Goal: Contribute content: Contribute content

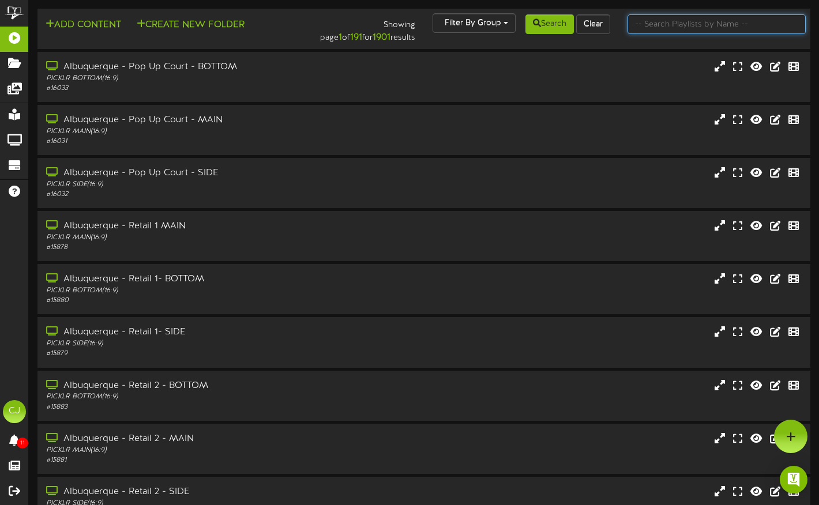
click at [667, 22] on input "text" at bounding box center [716, 24] width 178 height 20
type input "loveland"
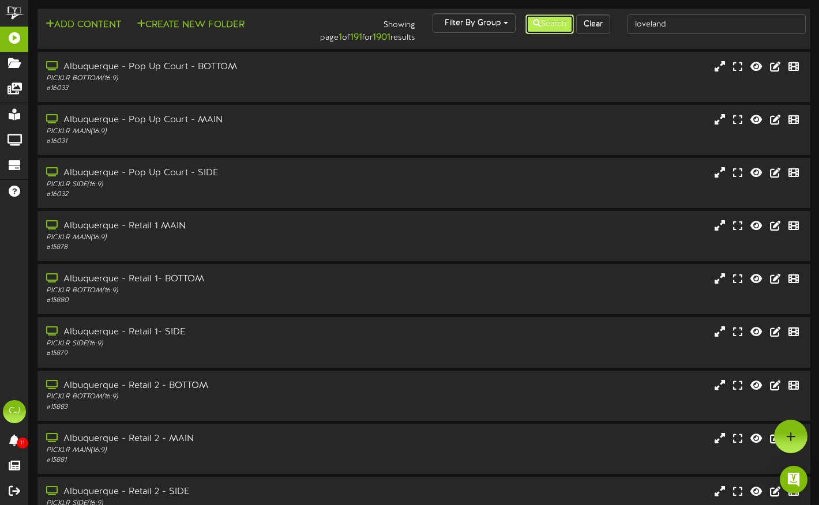
click at [539, 18] on button "Search" at bounding box center [549, 24] width 48 height 20
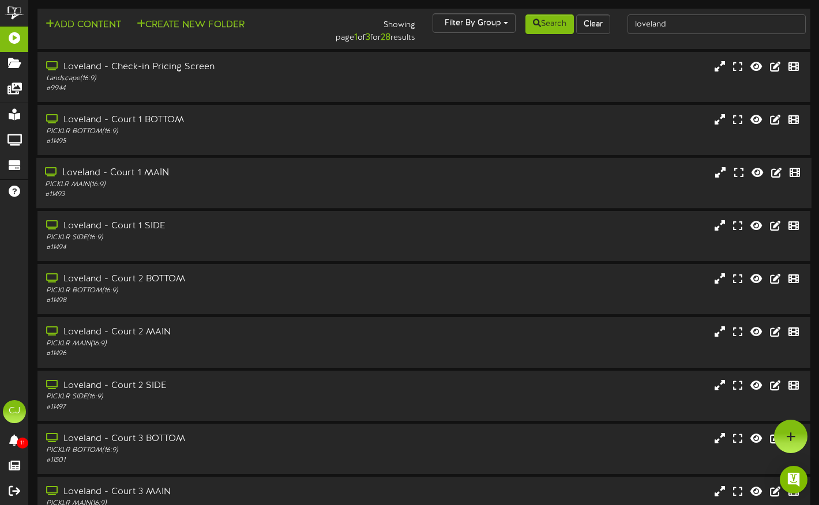
click at [227, 180] on div "PICKLR MAIN ( 16:9 )" at bounding box center [198, 185] width 306 height 10
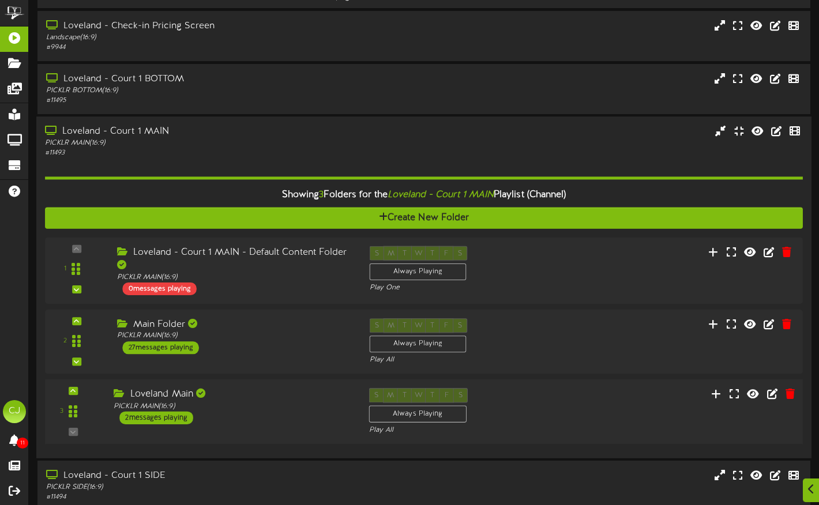
scroll to position [42, 0]
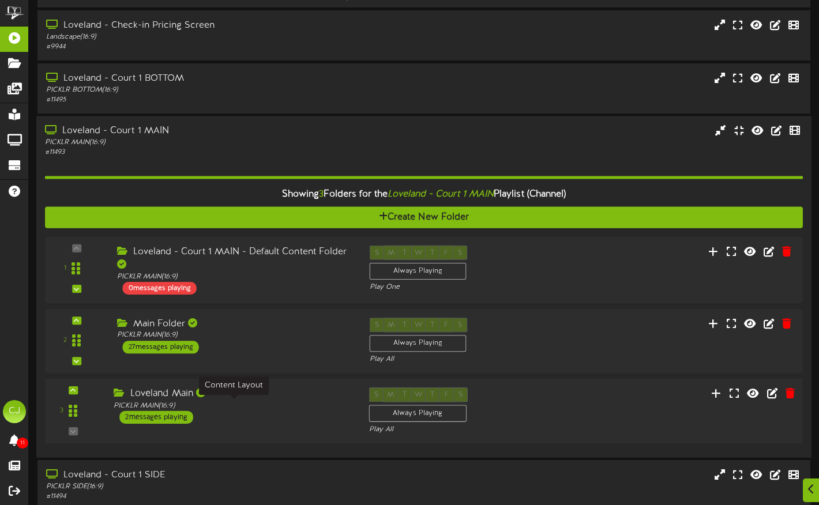
click at [249, 404] on div "PICKLR MAIN ( 16:9 )" at bounding box center [233, 406] width 238 height 10
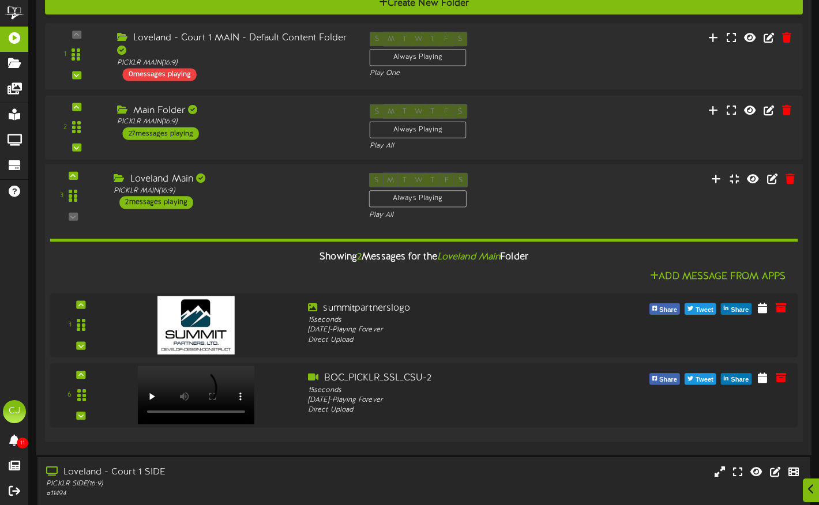
scroll to position [257, 0]
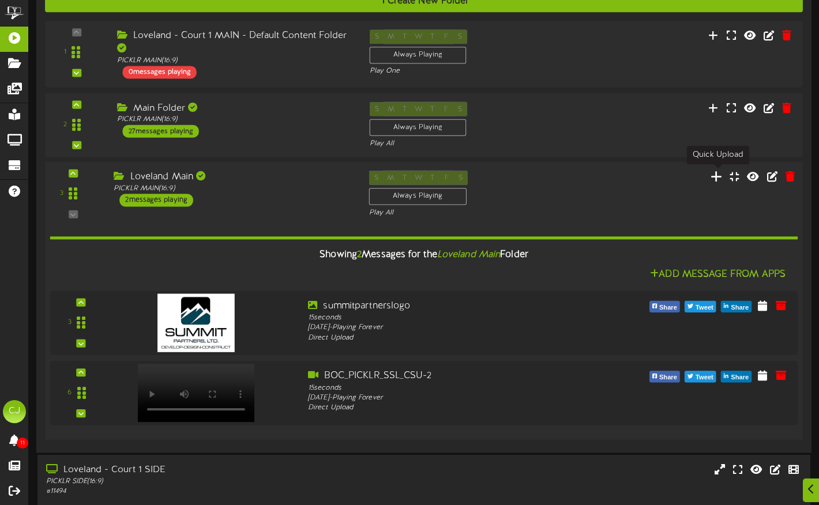
click at [715, 178] on icon at bounding box center [716, 176] width 12 height 13
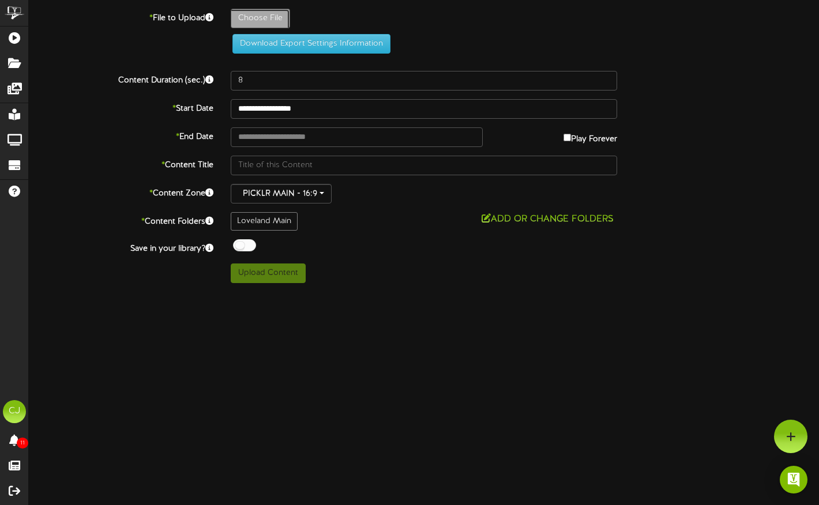
type input "**********"
type input "milpeventflyerwithQR"
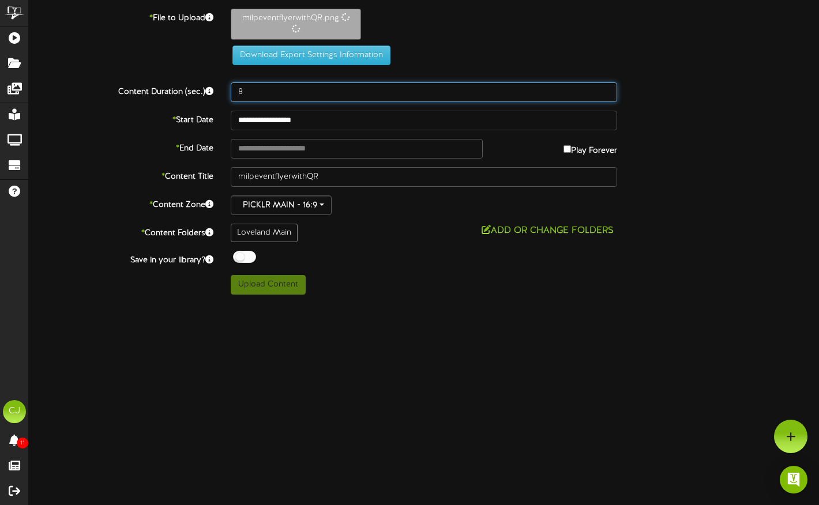
click at [246, 90] on input "8" at bounding box center [424, 92] width 386 height 20
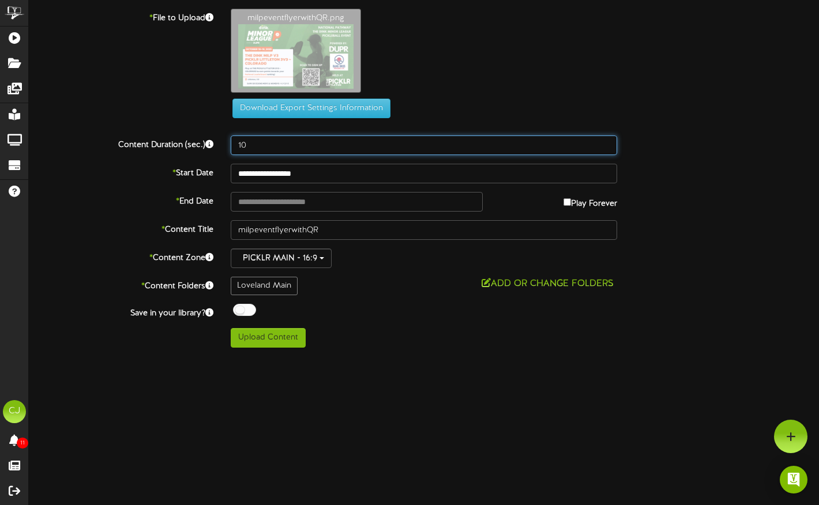
click at [294, 151] on input "10" at bounding box center [424, 146] width 386 height 20
type input "10"
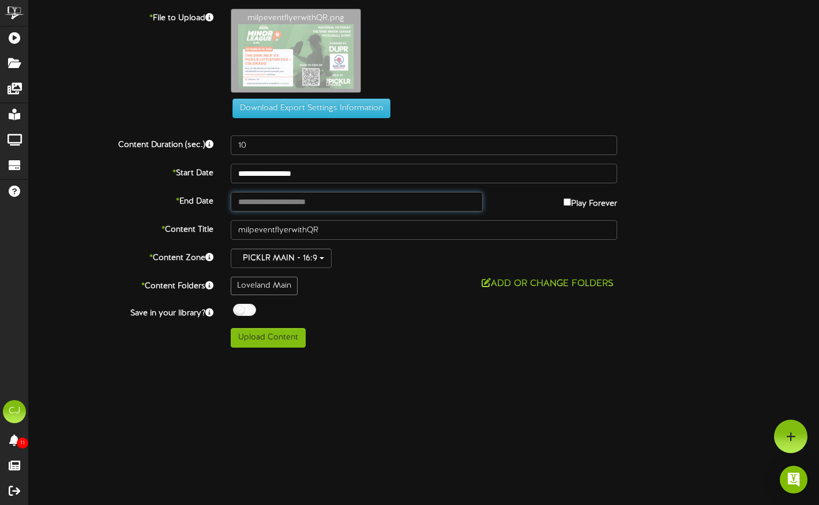
click at [341, 201] on input "text" at bounding box center [357, 202] width 252 height 20
type input "**********"
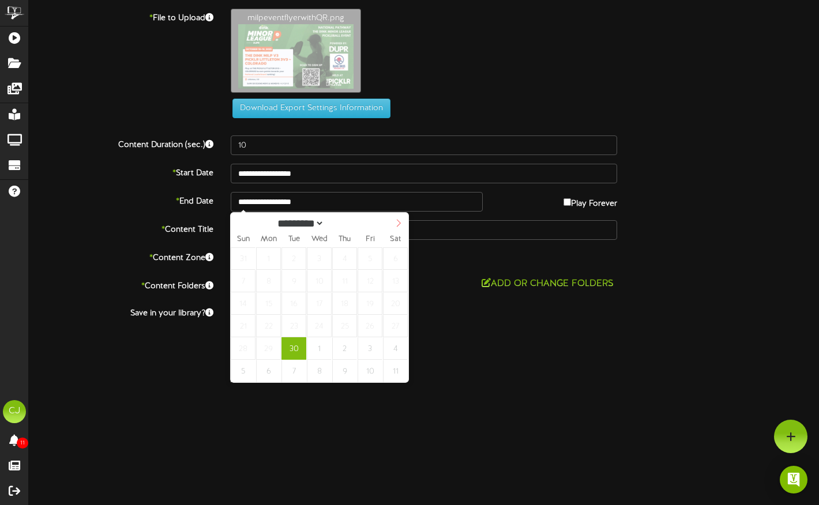
select select "*"
click at [397, 224] on icon at bounding box center [398, 223] width 8 height 8
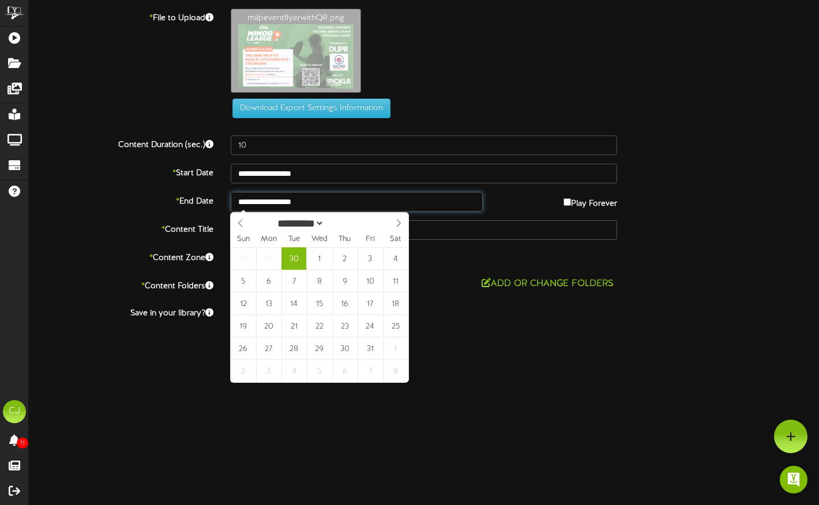
type input "**********"
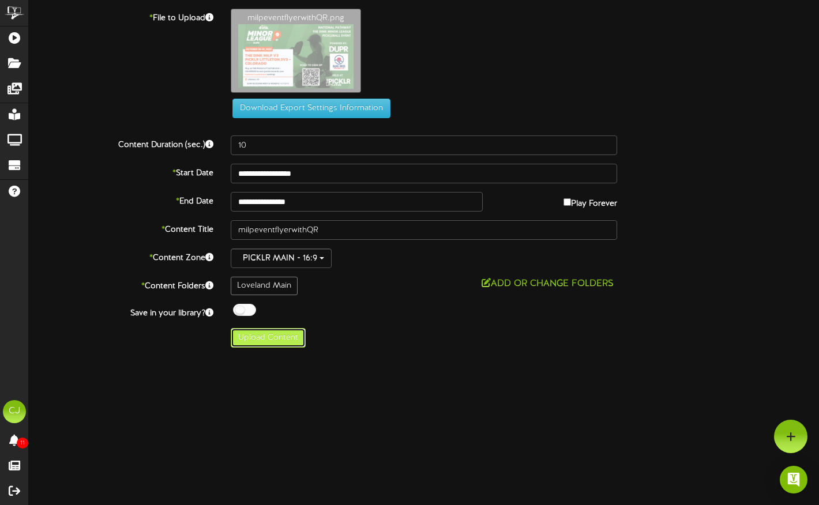
click at [268, 338] on button "Upload Content" at bounding box center [268, 338] width 75 height 20
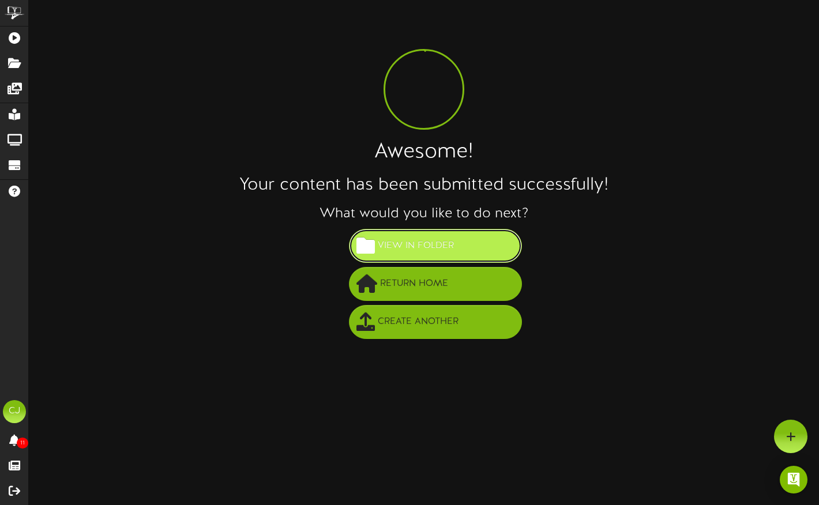
click at [427, 245] on span "View in Folder" at bounding box center [416, 245] width 82 height 19
